Goal: Task Accomplishment & Management: Use online tool/utility

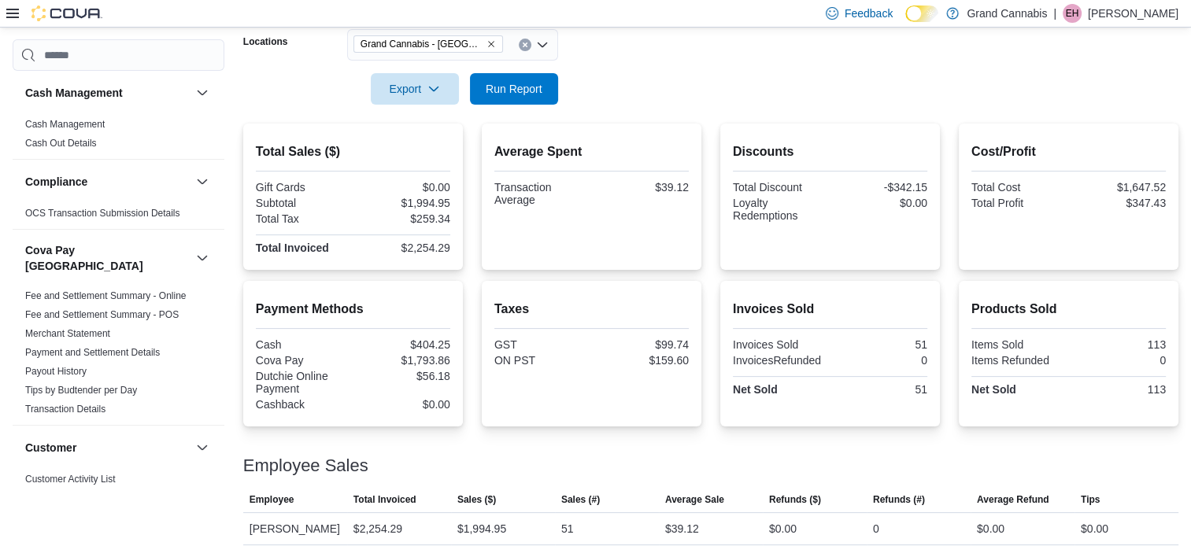
scroll to position [1280, 0]
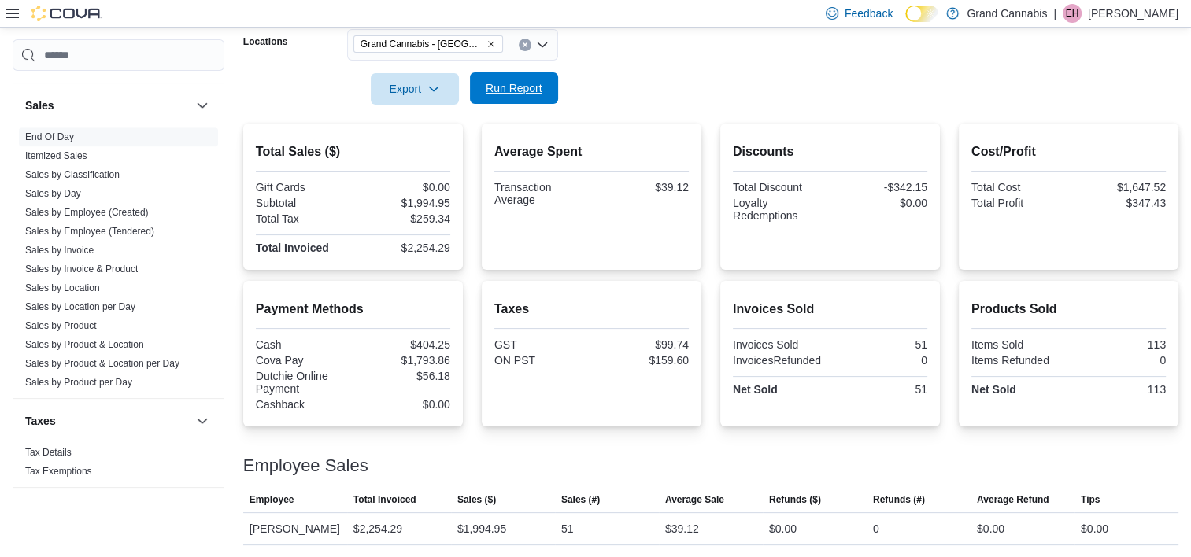
click at [534, 91] on span "Run Report" at bounding box center [514, 88] width 57 height 16
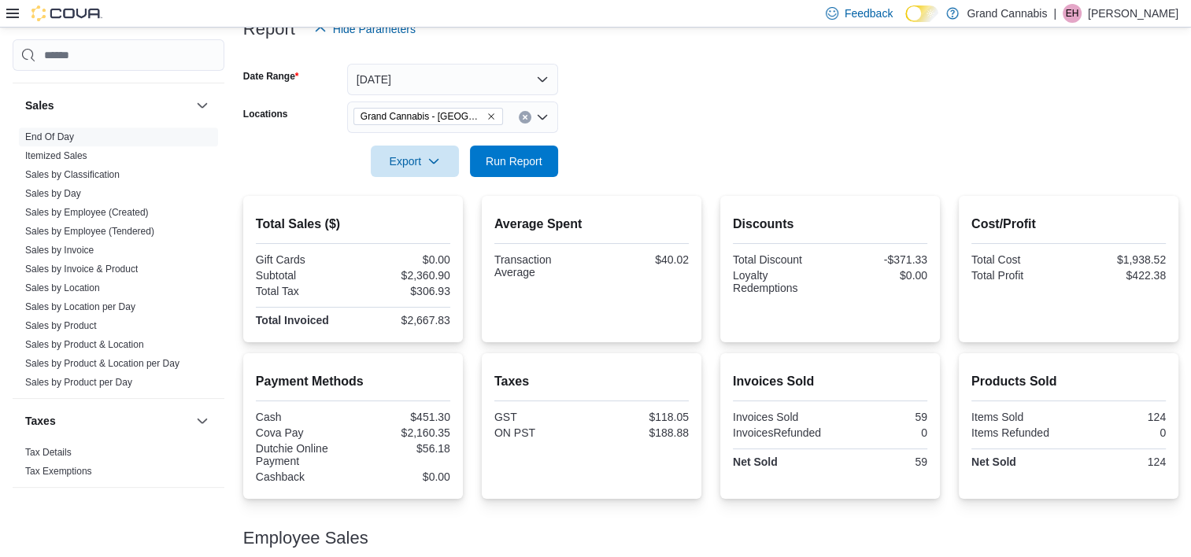
scroll to position [123, 0]
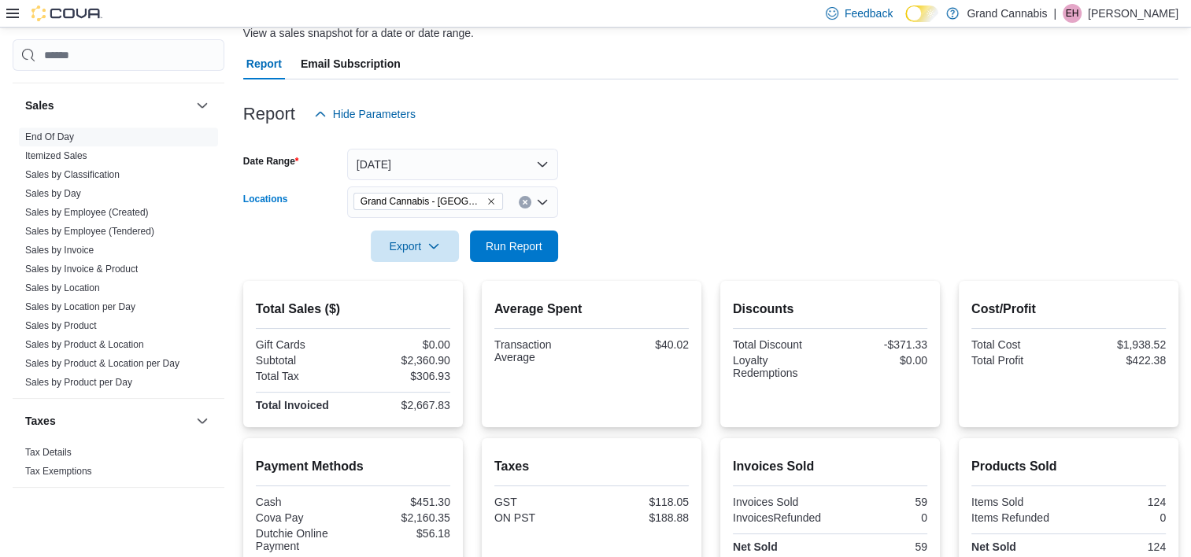
click at [488, 201] on icon "Remove Grand Cannabis - Georgetown from selection in this group" at bounding box center [490, 201] width 9 height 9
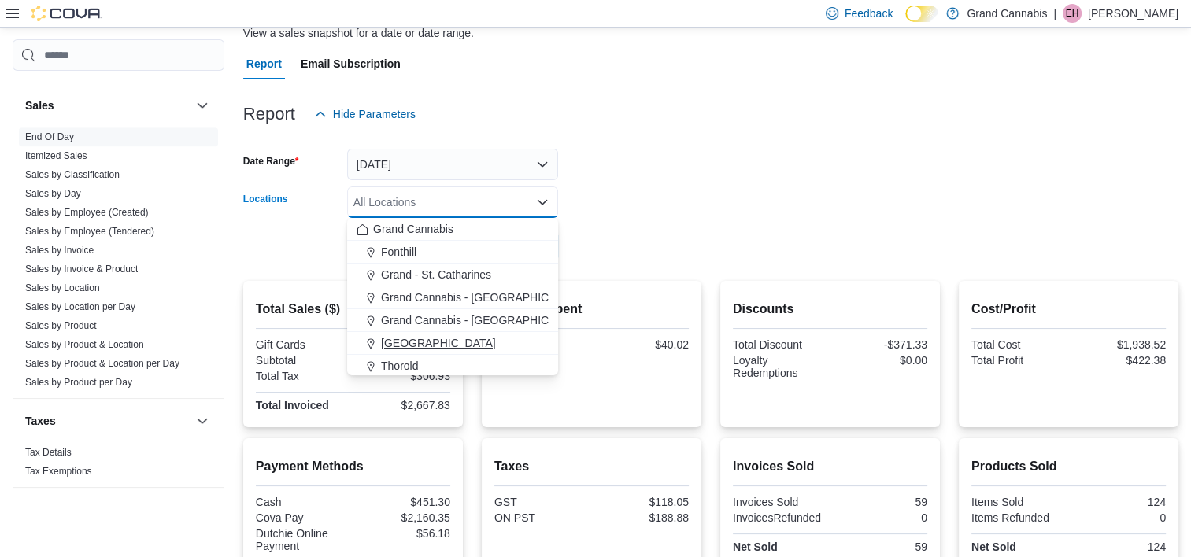
scroll to position [25, 0]
drag, startPoint x: 415, startPoint y: 354, endPoint x: 529, endPoint y: 312, distance: 121.0
click at [419, 349] on div "Grand Cannabis Fonthill [GEOGRAPHIC_DATA] [GEOGRAPHIC_DATA] - [GEOGRAPHIC_DATA]…" at bounding box center [452, 284] width 211 height 183
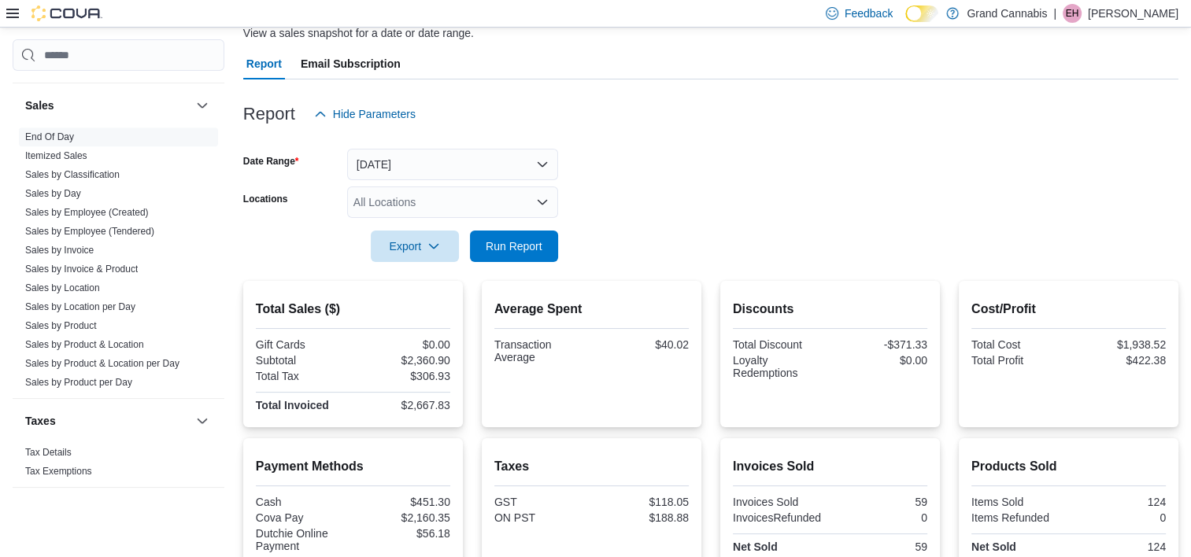
drag, startPoint x: 790, startPoint y: 172, endPoint x: 650, endPoint y: 202, distance: 143.2
click at [789, 172] on form "Date Range [DATE] Locations All Locations Export Run Report" at bounding box center [710, 196] width 935 height 132
click at [510, 231] on span "Run Report" at bounding box center [513, 245] width 69 height 31
click at [462, 197] on div "All Locations" at bounding box center [452, 201] width 211 height 31
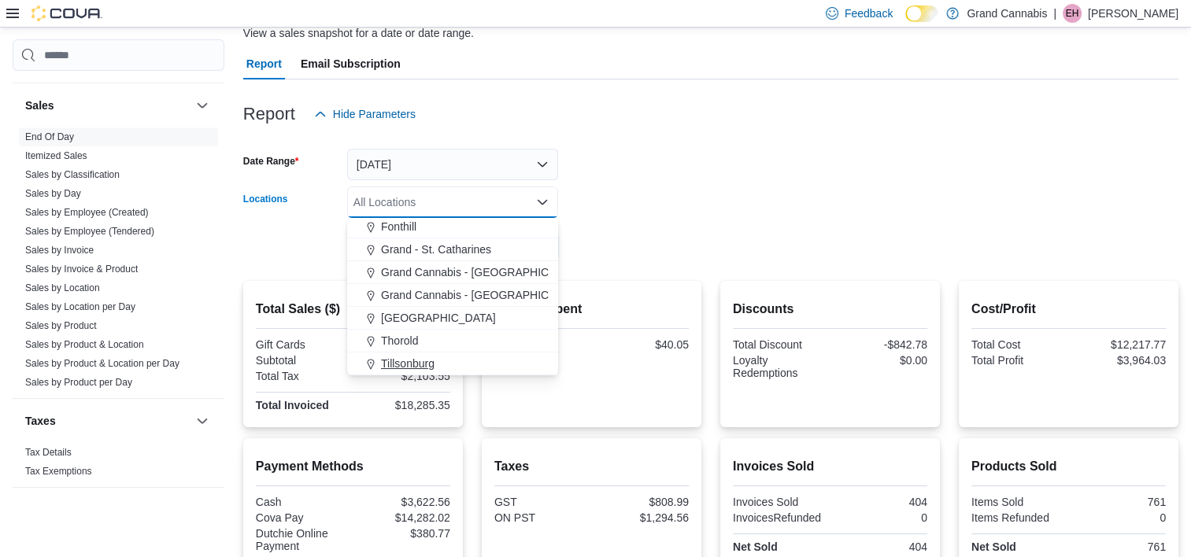
click at [418, 365] on span "Tillsonburg" at bounding box center [408, 364] width 54 height 16
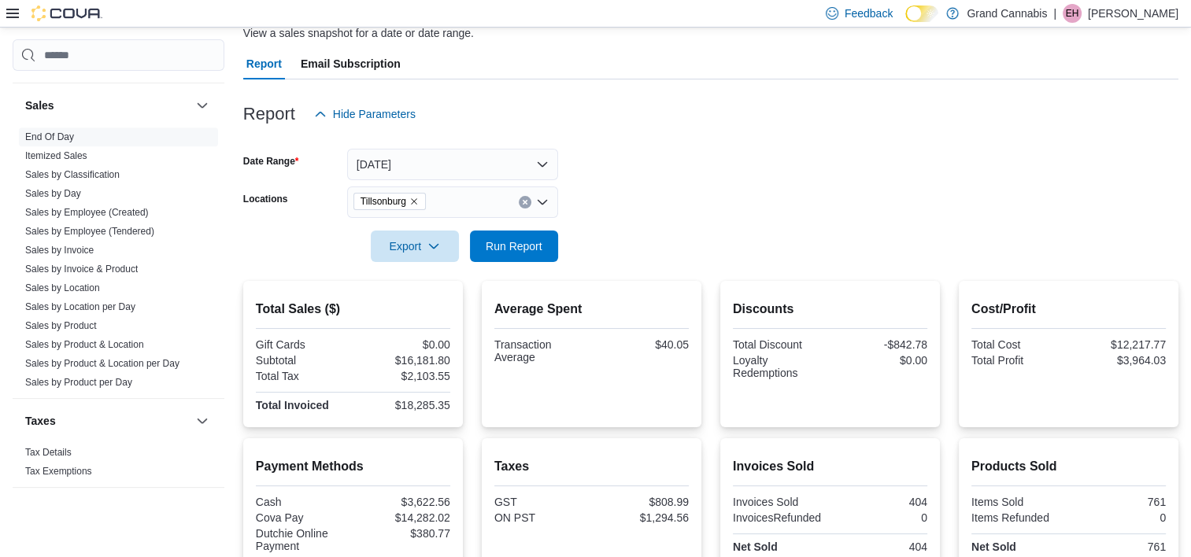
click at [683, 176] on form "Date Range [DATE] Locations [GEOGRAPHIC_DATA] Export Run Report" at bounding box center [710, 196] width 935 height 132
click at [514, 246] on span "Run Report" at bounding box center [514, 246] width 57 height 16
click at [416, 201] on icon "Remove Tillsonburg from selection in this group" at bounding box center [414, 202] width 6 height 6
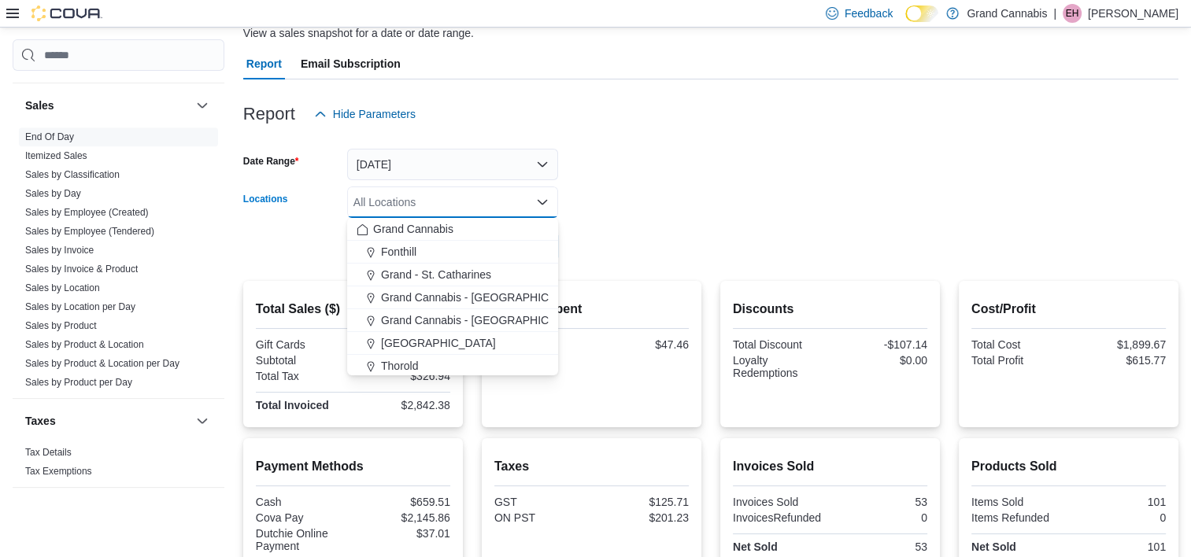
click at [803, 177] on form "Date Range [DATE] Locations All Locations Combo box. Selected. Combo box input.…" at bounding box center [710, 196] width 935 height 132
